Goal: Task Accomplishment & Management: Manage account settings

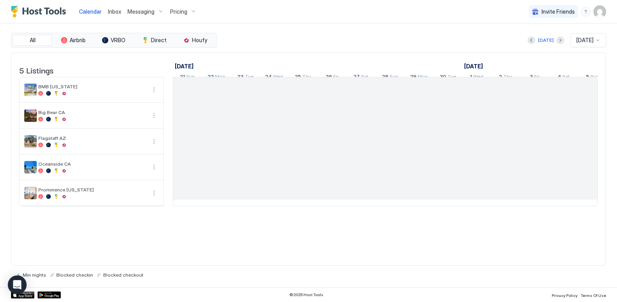
scroll to position [0, 434]
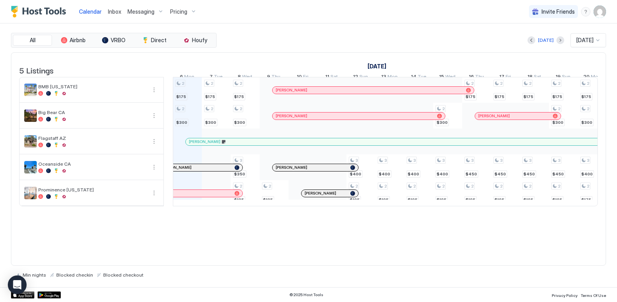
click at [604, 11] on img "User profile" at bounding box center [600, 11] width 13 height 13
click at [530, 45] on span "Settings" at bounding box center [529, 43] width 21 height 7
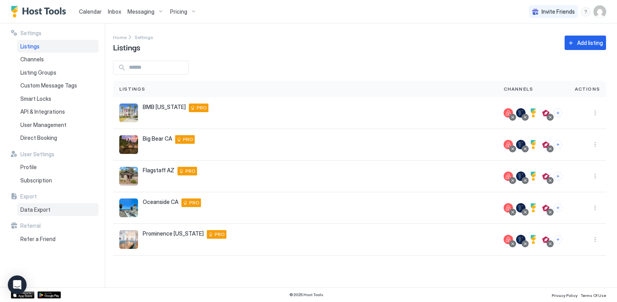
click at [29, 210] on span "Data Export" at bounding box center [35, 209] width 30 height 7
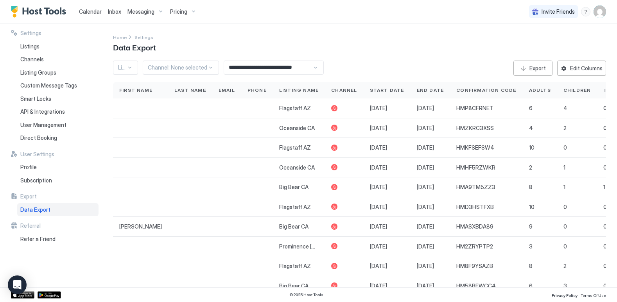
click at [129, 65] on div at bounding box center [130, 68] width 6 height 6
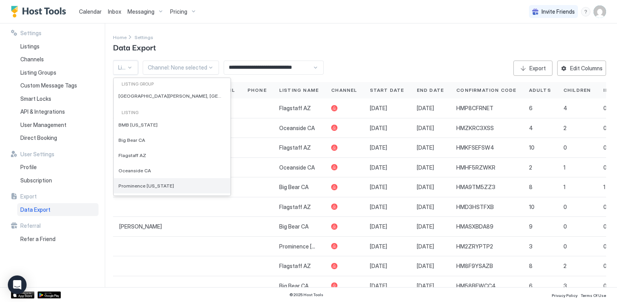
click at [129, 186] on span "Prominence [US_STATE]" at bounding box center [146, 186] width 56 height 6
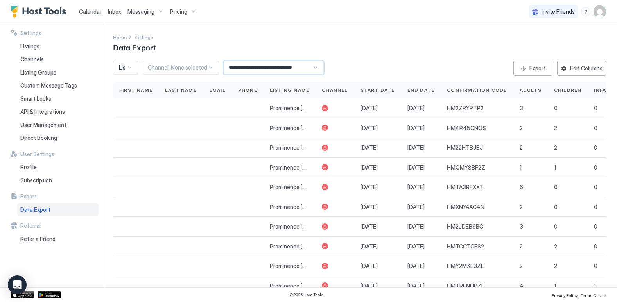
click at [257, 69] on input "**********" at bounding box center [268, 67] width 88 height 13
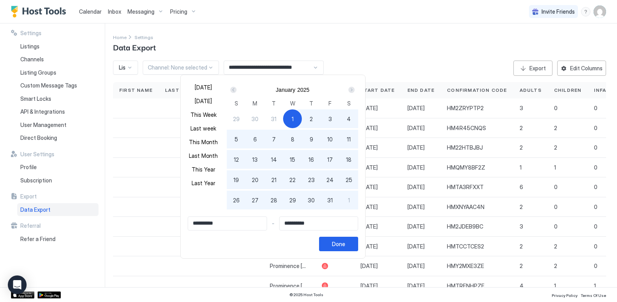
click at [349, 93] on div "Next" at bounding box center [351, 90] width 6 height 6
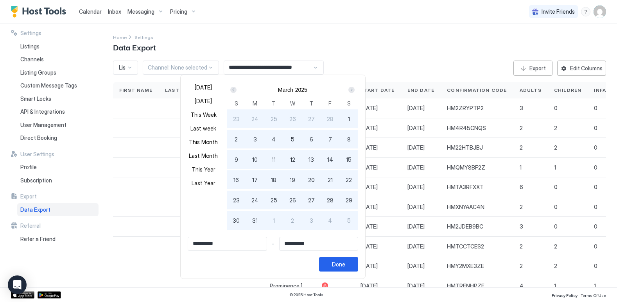
click at [349, 93] on div "Next" at bounding box center [351, 90] width 6 height 6
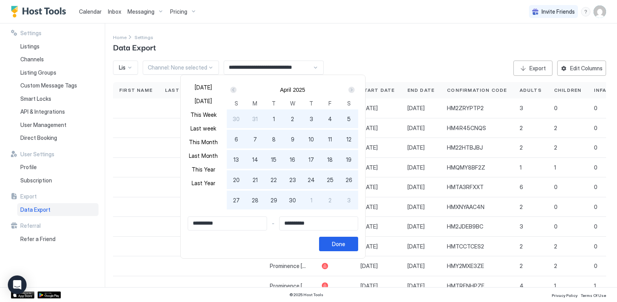
click at [349, 93] on div "Next" at bounding box center [351, 90] width 6 height 6
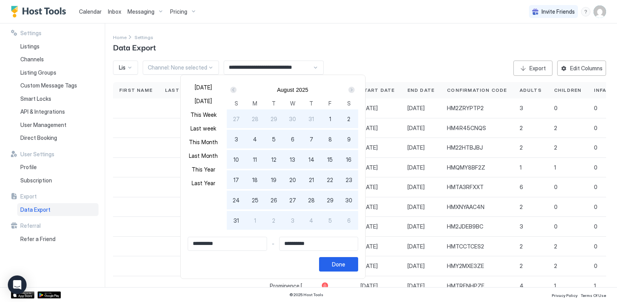
click at [349, 93] on div "Next" at bounding box center [351, 90] width 6 height 6
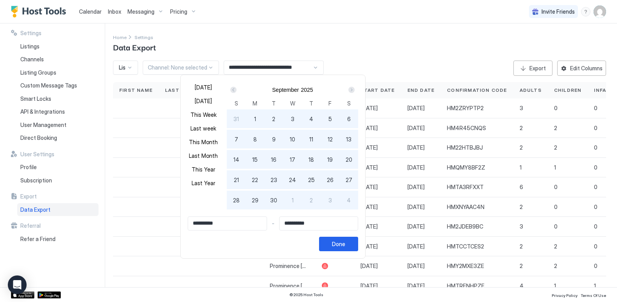
click at [257, 115] on div "1" at bounding box center [255, 118] width 19 height 19
type input "**********"
click at [271, 203] on span "30" at bounding box center [273, 200] width 7 height 8
type input "**********"
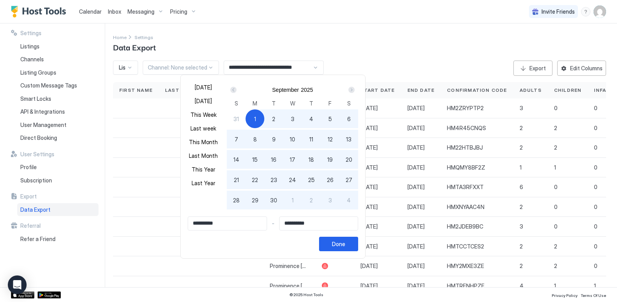
type input "**********"
click at [328, 242] on button "Done" at bounding box center [338, 244] width 39 height 14
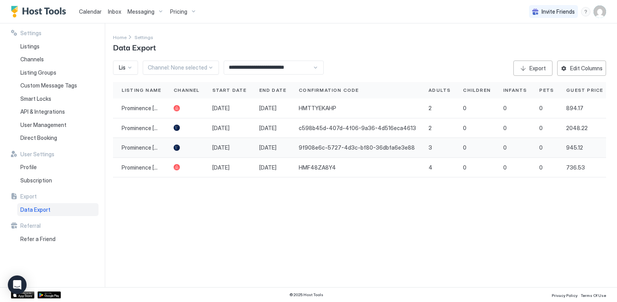
scroll to position [0, 257]
click at [566, 68] on button "Edit Columns" at bounding box center [581, 68] width 49 height 15
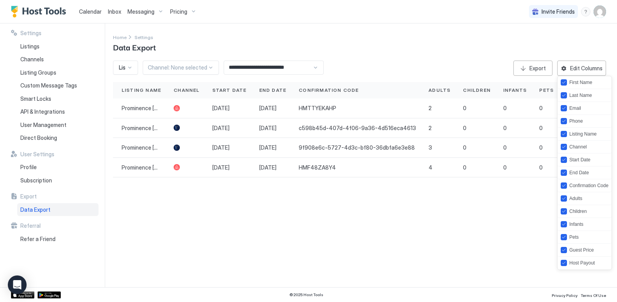
click at [538, 65] on div at bounding box center [308, 151] width 617 height 302
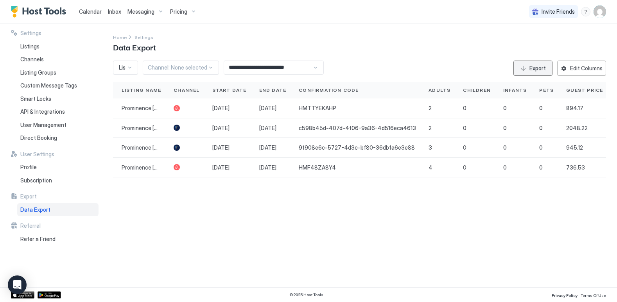
click at [531, 70] on div "Export" at bounding box center [537, 68] width 16 height 8
click at [578, 68] on div "Edit Columns" at bounding box center [586, 68] width 32 height 8
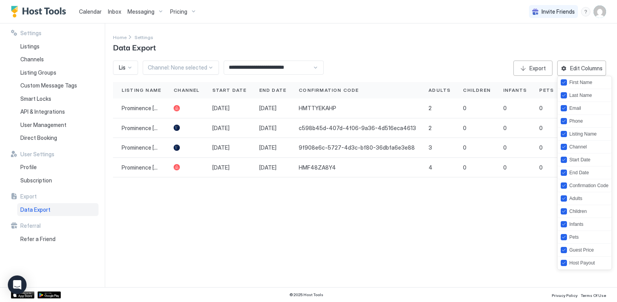
click at [510, 218] on div at bounding box center [308, 151] width 617 height 302
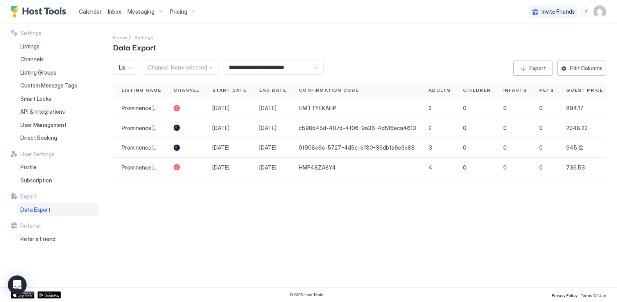
click at [96, 11] on span "Calendar" at bounding box center [90, 11] width 23 height 7
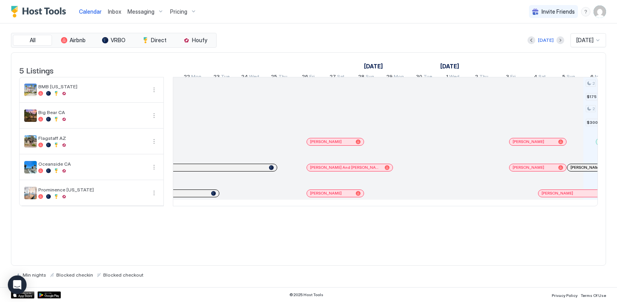
scroll to position [0, 508]
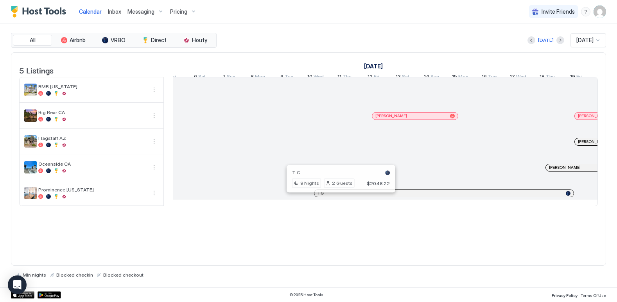
click at [337, 196] on div "T G" at bounding box center [444, 193] width 253 height 5
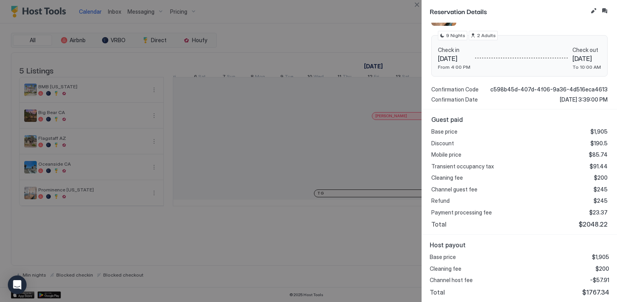
click at [76, 0] on button "Calendar" at bounding box center [90, 11] width 29 height 23
